Goal: Browse casually

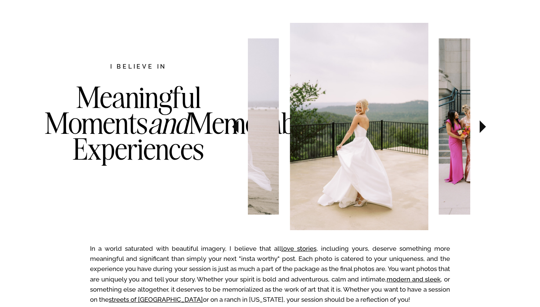
scroll to position [432, 0]
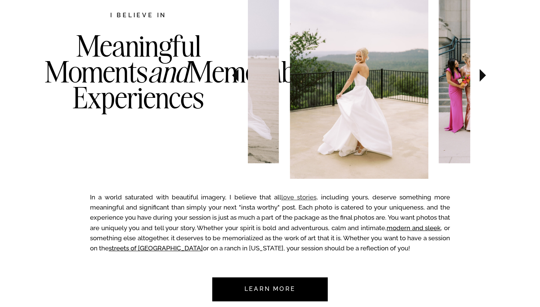
click at [300, 196] on link "love stories" at bounding box center [298, 196] width 35 height 7
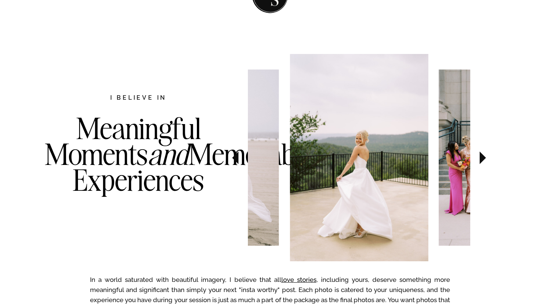
scroll to position [349, 0]
click at [482, 160] on icon at bounding box center [483, 157] width 6 height 13
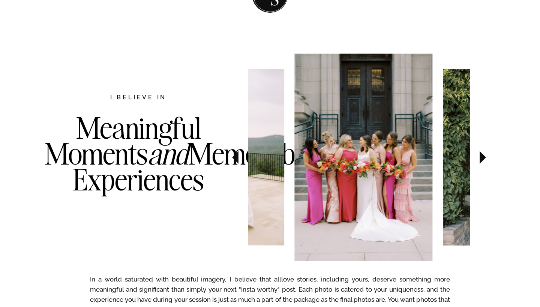
click at [482, 160] on icon at bounding box center [483, 157] width 6 height 13
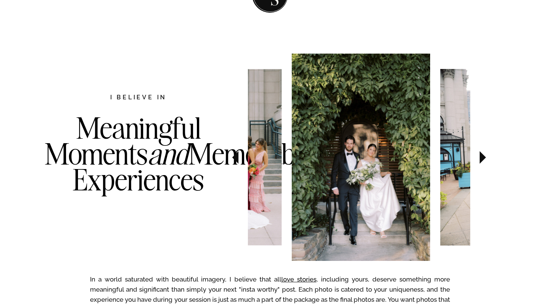
click at [482, 160] on icon at bounding box center [483, 157] width 6 height 13
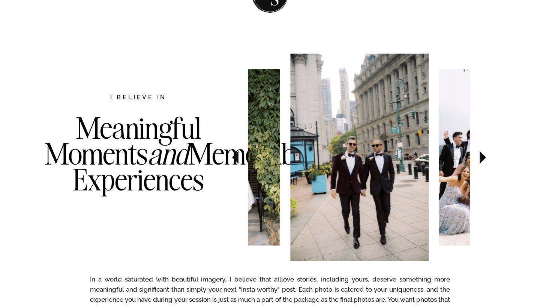
click at [482, 160] on icon at bounding box center [483, 157] width 6 height 13
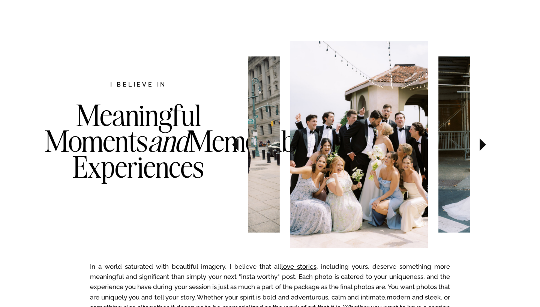
scroll to position [363, 0]
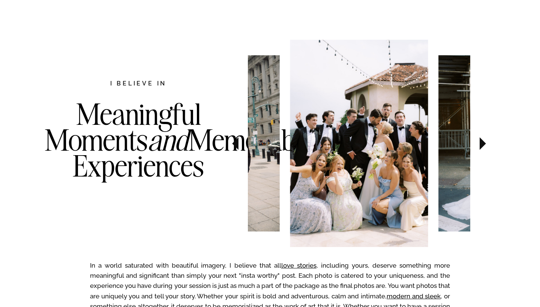
click at [484, 145] on icon at bounding box center [483, 143] width 6 height 13
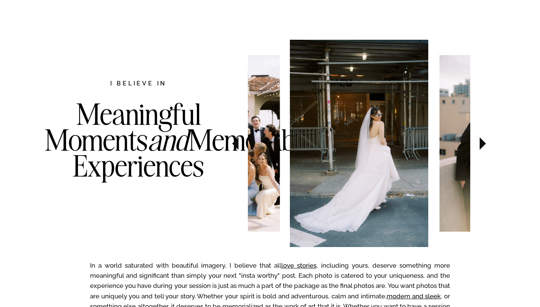
click at [484, 145] on icon at bounding box center [483, 143] width 6 height 13
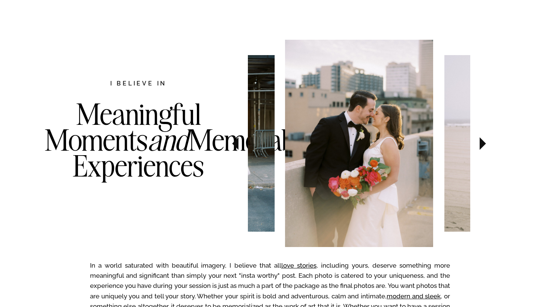
click at [484, 145] on icon at bounding box center [483, 143] width 6 height 13
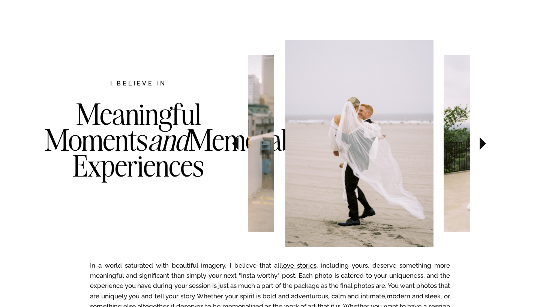
click at [484, 145] on icon at bounding box center [483, 143] width 6 height 13
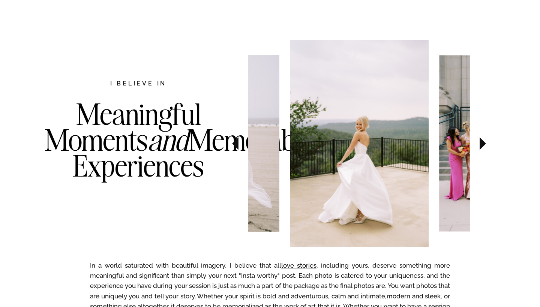
click at [484, 145] on icon at bounding box center [483, 143] width 6 height 13
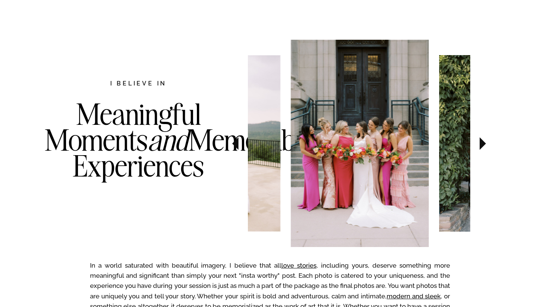
click at [484, 145] on icon at bounding box center [483, 143] width 6 height 13
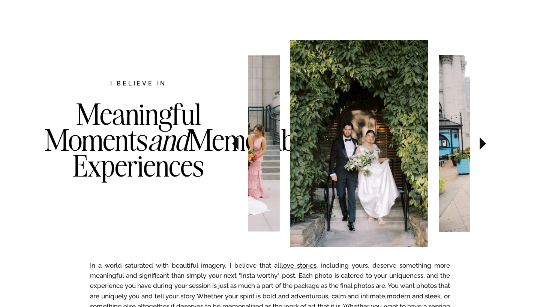
click at [484, 145] on icon at bounding box center [483, 143] width 6 height 13
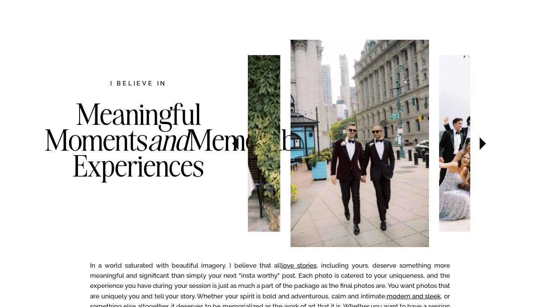
click at [484, 145] on icon at bounding box center [483, 143] width 6 height 13
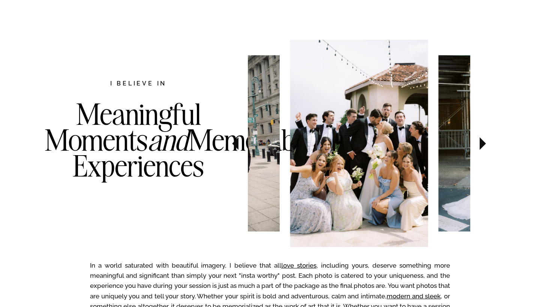
click at [237, 147] on icon at bounding box center [235, 143] width 6 height 13
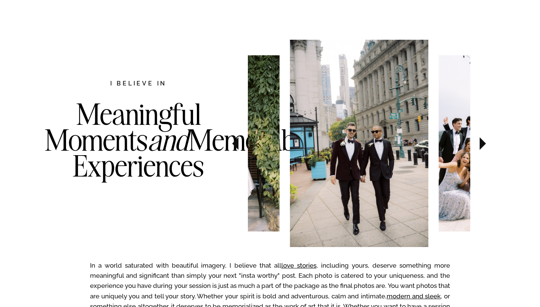
click at [481, 149] on icon at bounding box center [482, 143] width 25 height 26
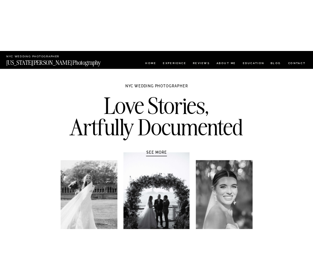
scroll to position [0, 0]
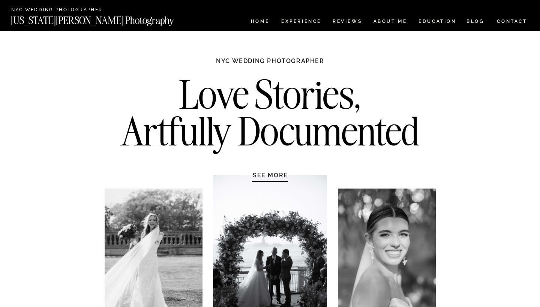
drag, startPoint x: 319, startPoint y: 235, endPoint x: 432, endPoint y: 85, distance: 187.7
